Goal: Task Accomplishment & Management: Use online tool/utility

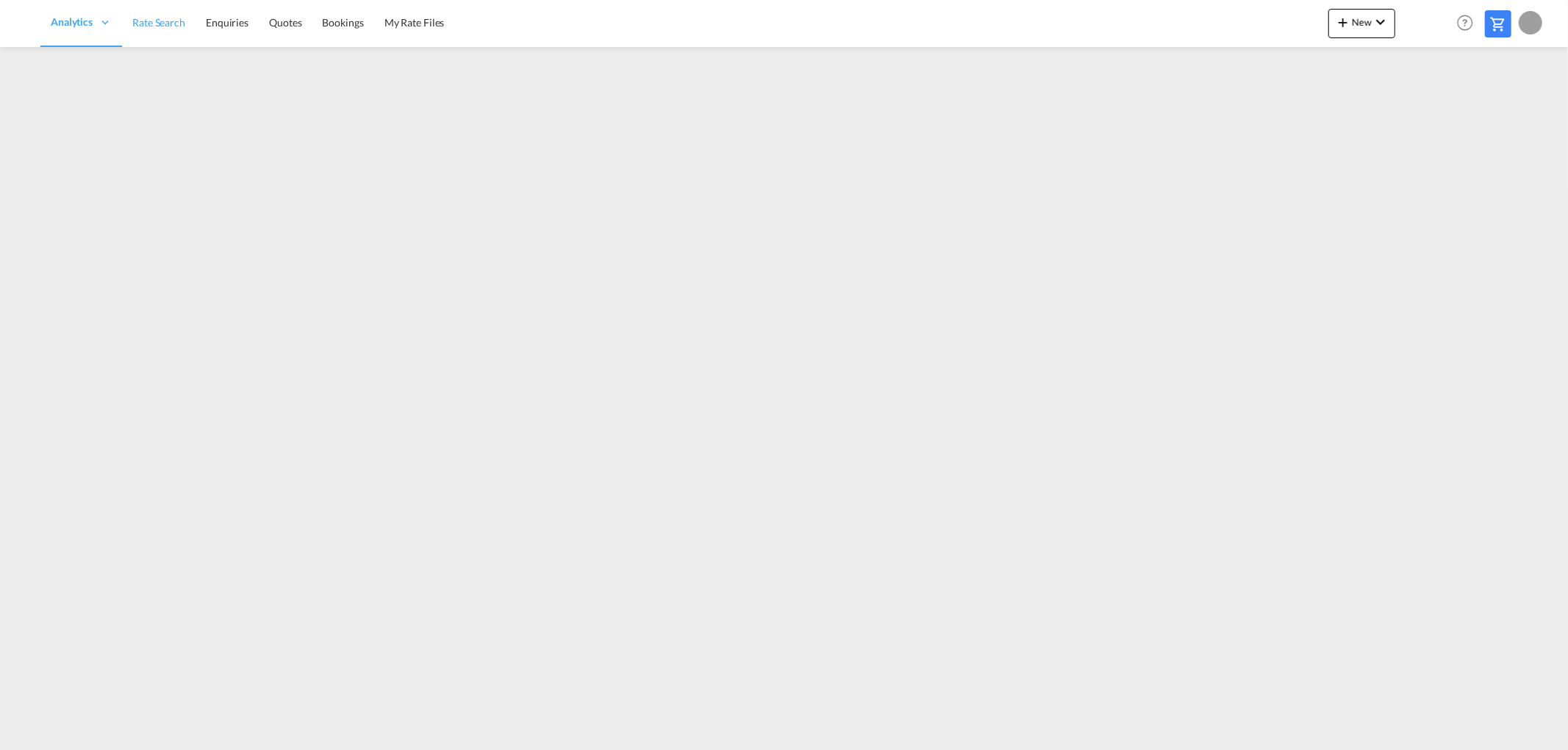
click at [177, 10] on link "Rate Search" at bounding box center [159, 23] width 74 height 48
click at [199, 22] on span "Rate Search" at bounding box center [192, 22] width 54 height 13
click at [1365, 25] on span "New" at bounding box center [1362, 22] width 55 height 12
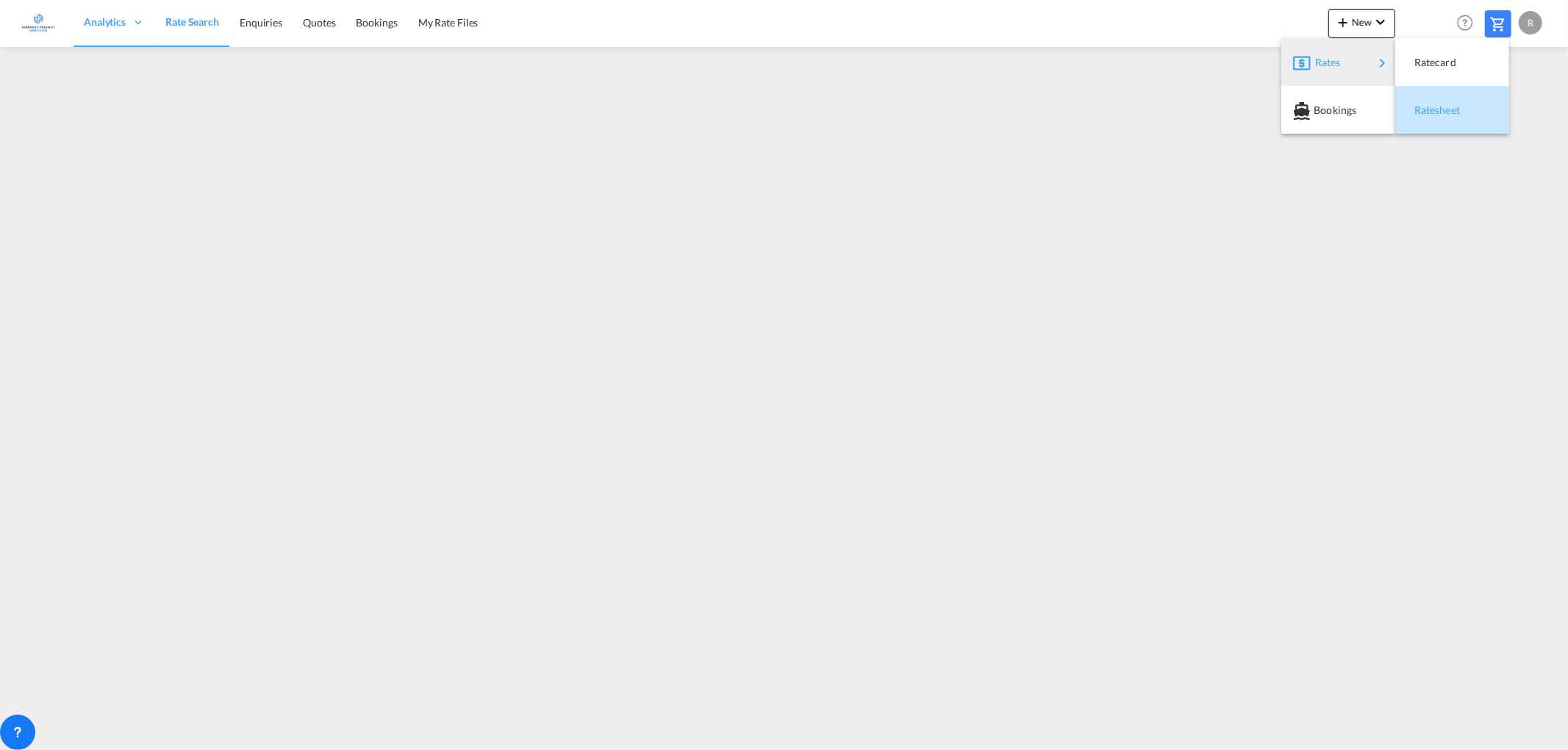
click at [1464, 112] on div "Ratesheet" at bounding box center [1441, 109] width 54 height 36
